Goal: Transaction & Acquisition: Purchase product/service

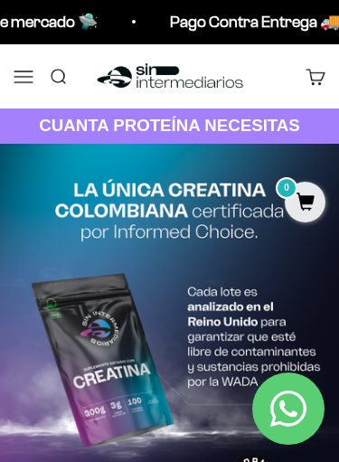
click at [14, 75] on button "Menú" at bounding box center [24, 76] width 20 height 20
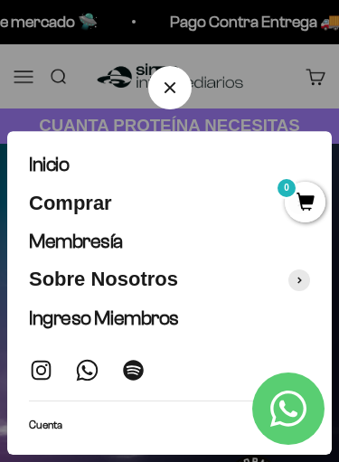
click at [98, 195] on span "Comprar" at bounding box center [70, 204] width 83 height 24
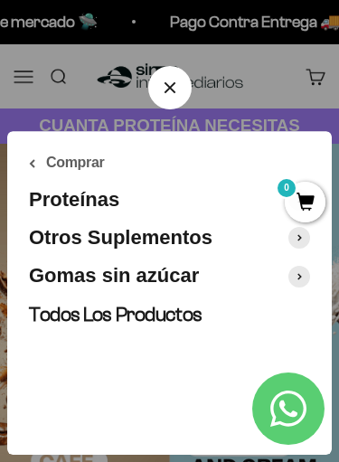
click at [105, 203] on span "Proteínas" at bounding box center [74, 200] width 90 height 24
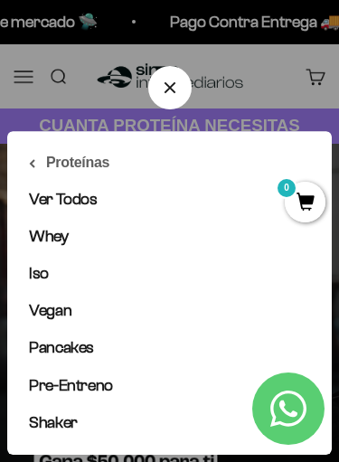
click at [64, 317] on span "Vegan" at bounding box center [50, 310] width 43 height 18
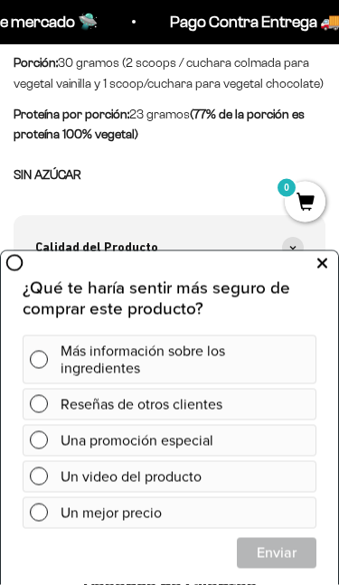
scroll to position [1378, 0]
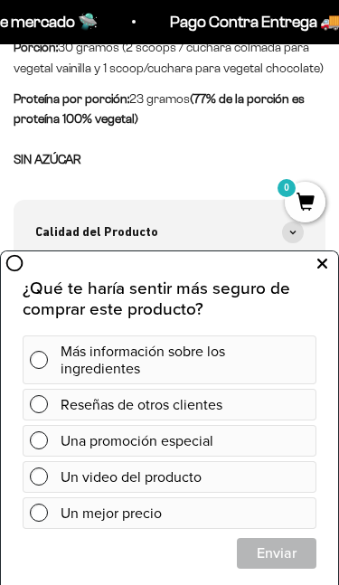
click at [325, 256] on icon at bounding box center [322, 264] width 10 height 24
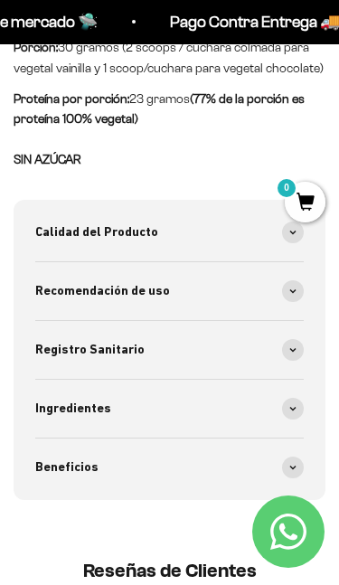
click at [303, 398] on span at bounding box center [293, 409] width 22 height 22
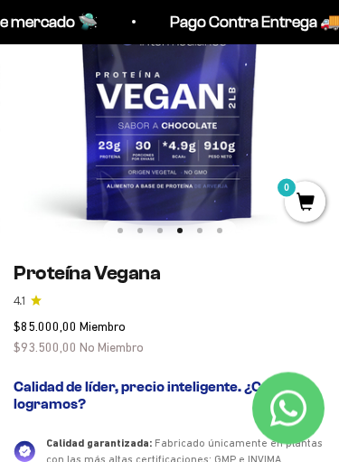
scroll to position [0, 0]
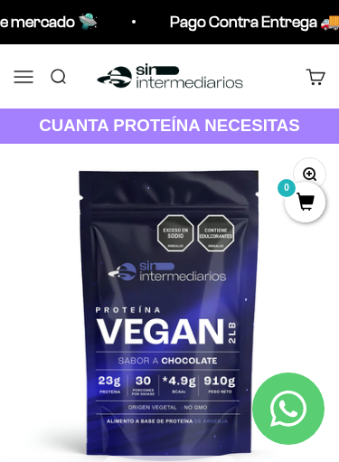
click at [25, 67] on button "Menú" at bounding box center [24, 76] width 20 height 20
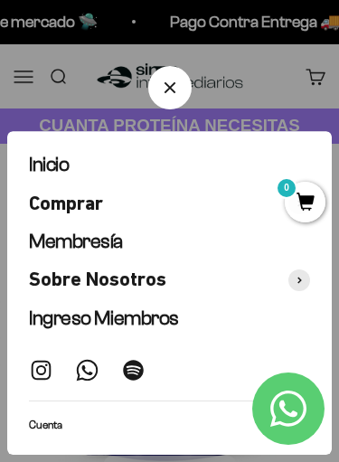
click at [97, 200] on span "Comprar" at bounding box center [66, 204] width 74 height 24
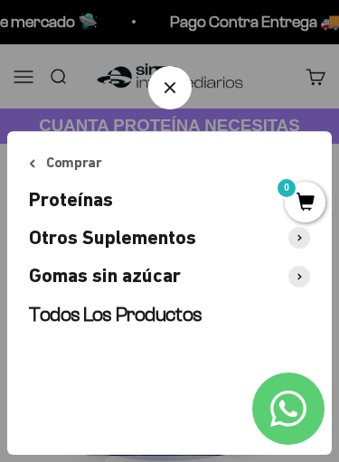
click at [109, 198] on span "Proteínas" at bounding box center [71, 200] width 84 height 24
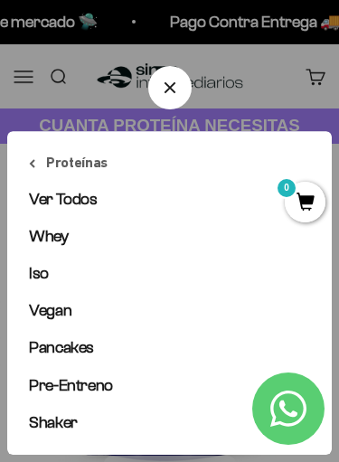
click at [88, 240] on link "Whey" at bounding box center [169, 236] width 281 height 23
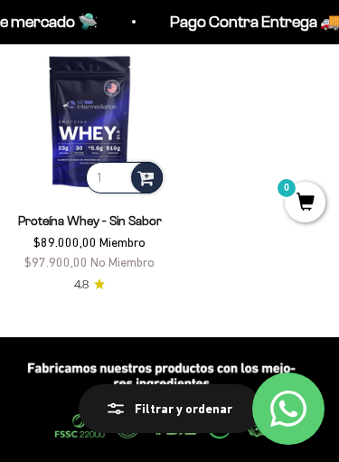
scroll to position [743, 0]
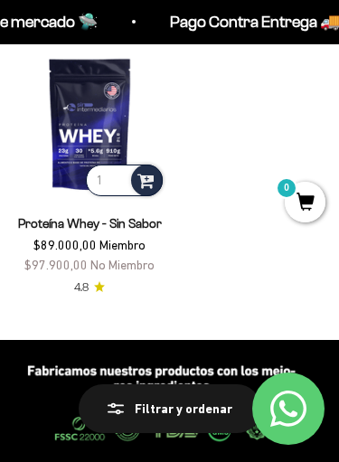
click at [87, 113] on img at bounding box center [90, 123] width 153 height 153
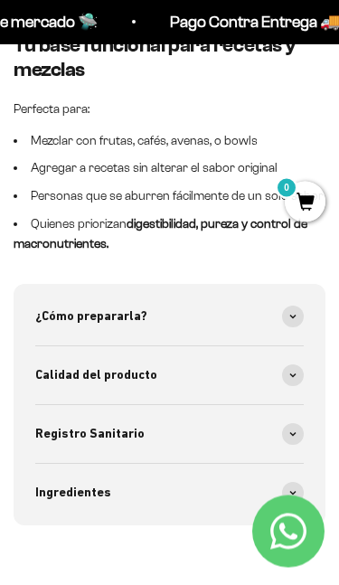
scroll to position [1740, 0]
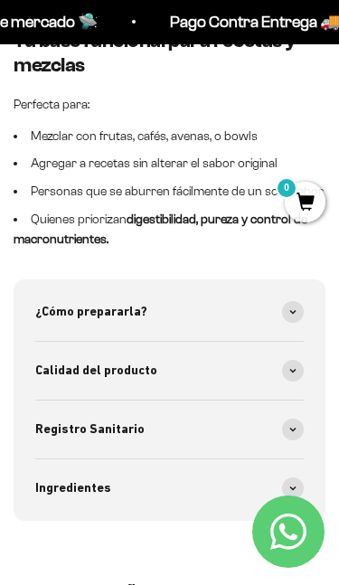
click at [290, 372] on icon at bounding box center [292, 370] width 5 height 3
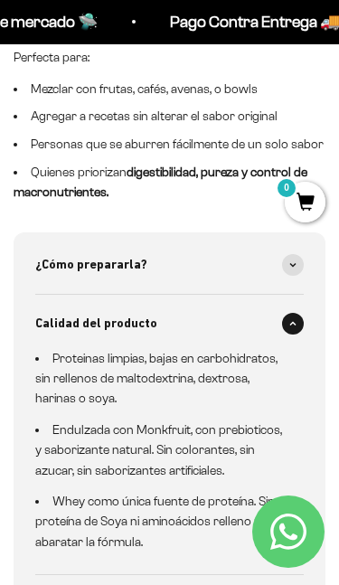
scroll to position [1796, 0]
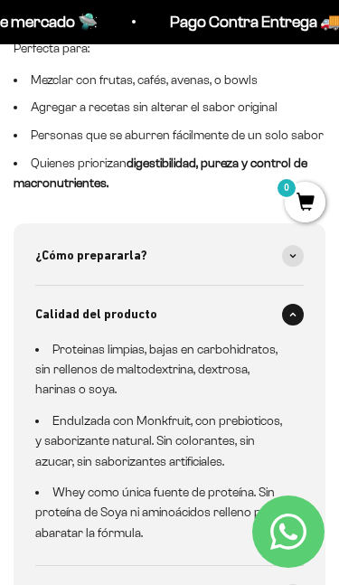
click at [294, 315] on icon at bounding box center [292, 314] width 7 height 5
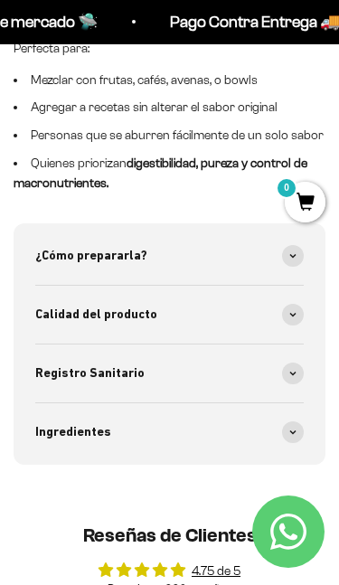
click at [296, 381] on span at bounding box center [293, 374] width 22 height 22
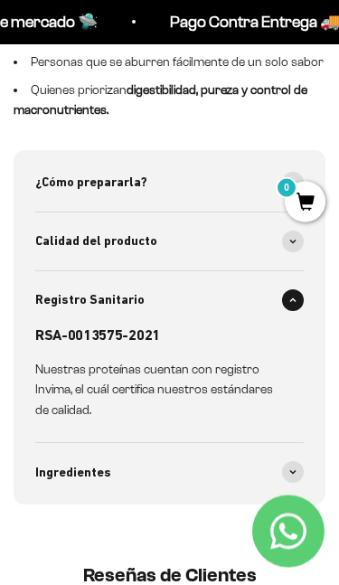
click at [301, 305] on span at bounding box center [293, 301] width 22 height 22
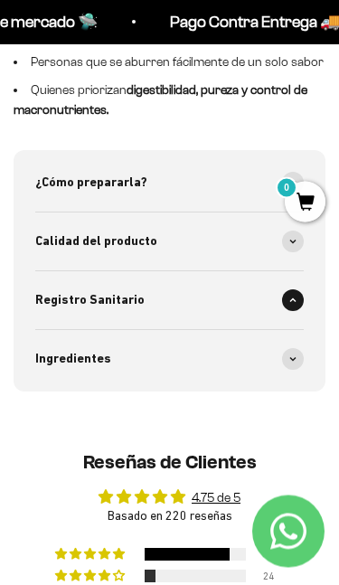
scroll to position [1870, 0]
click at [289, 362] on icon at bounding box center [292, 358] width 7 height 5
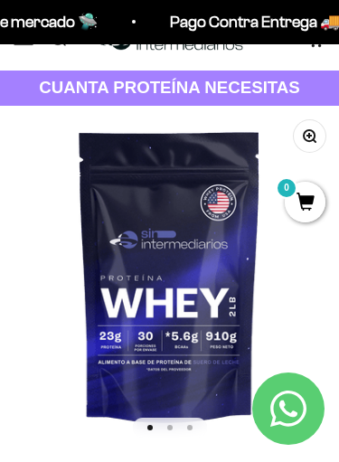
scroll to position [0, 0]
